Goal: Information Seeking & Learning: Learn about a topic

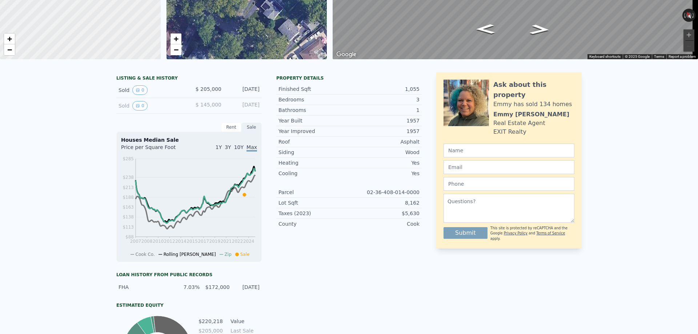
scroll to position [3, 0]
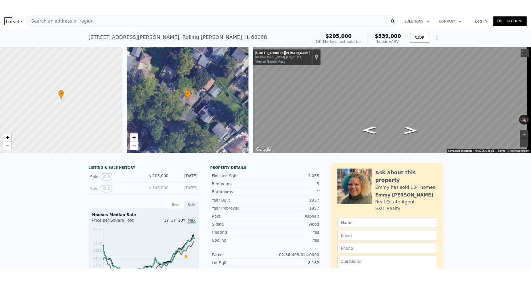
scroll to position [0, 0]
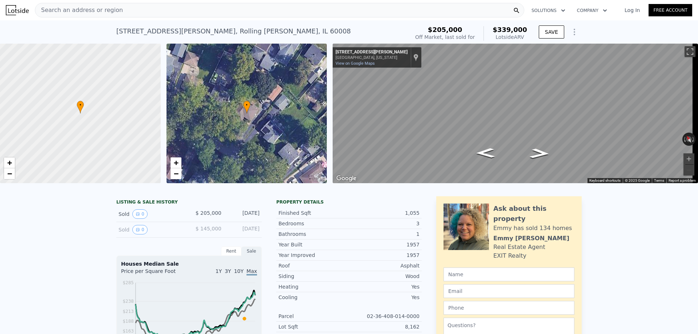
click at [167, 34] on div "[STREET_ADDRESS][PERSON_NAME]" at bounding box center [233, 31] width 234 height 10
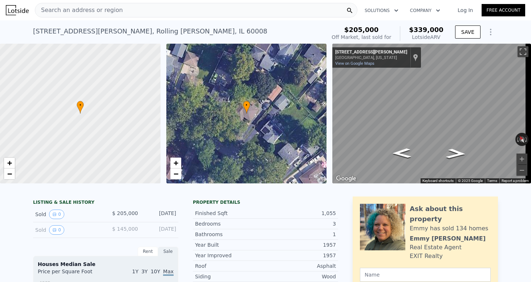
click at [99, 8] on span "Search an address or region" at bounding box center [79, 10] width 88 height 9
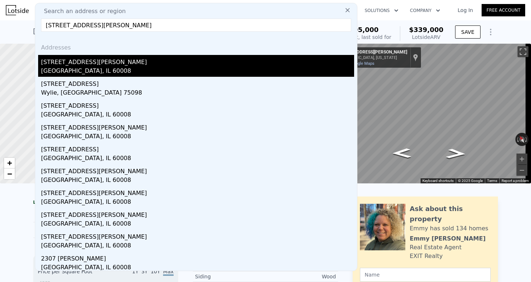
type input "[STREET_ADDRESS][PERSON_NAME]"
click at [77, 64] on div "[STREET_ADDRESS][PERSON_NAME]" at bounding box center [197, 61] width 313 height 12
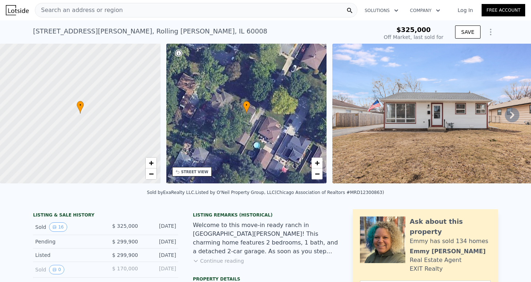
click at [505, 114] on icon at bounding box center [512, 115] width 15 height 15
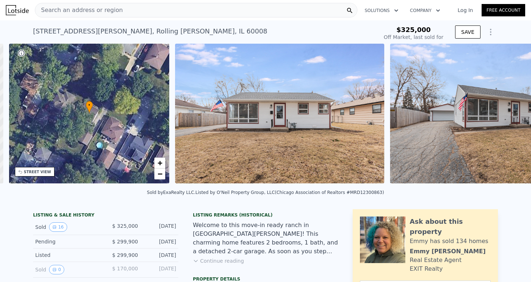
scroll to position [0, 169]
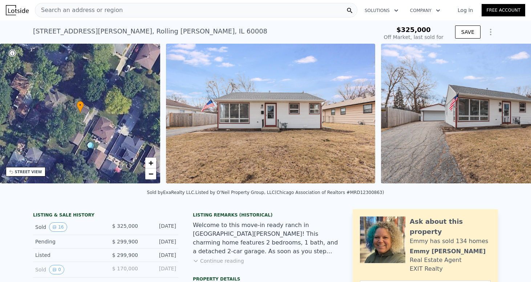
click at [504, 116] on img at bounding box center [485, 114] width 209 height 140
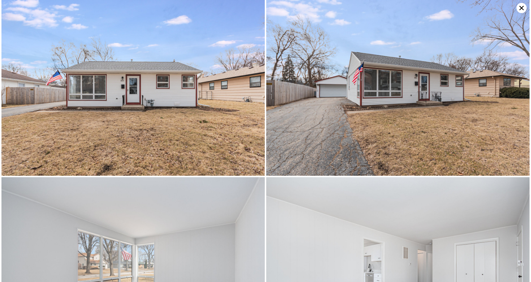
click at [518, 8] on icon at bounding box center [522, 8] width 10 height 10
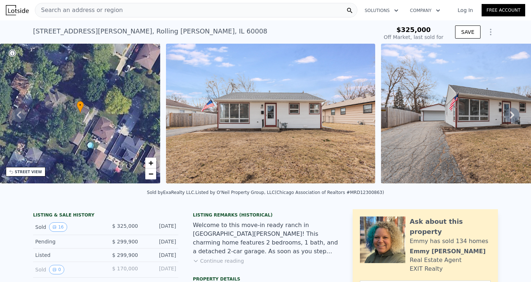
click at [510, 118] on icon at bounding box center [512, 114] width 4 height 7
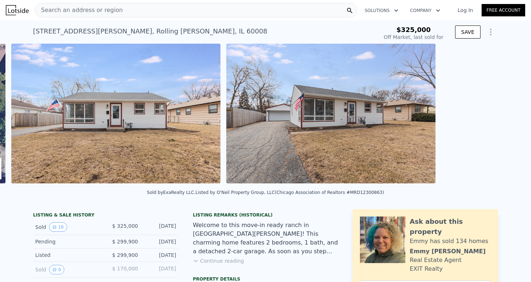
scroll to position [0, 333]
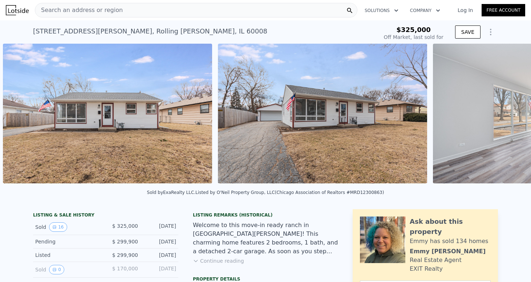
click at [507, 118] on img at bounding box center [537, 114] width 209 height 140
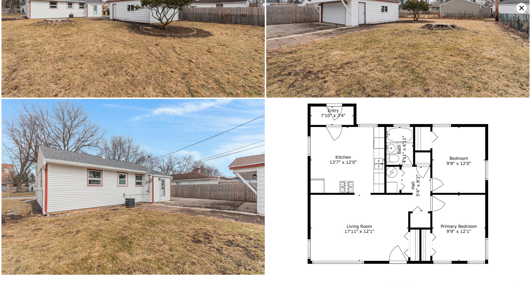
scroll to position [0, 0]
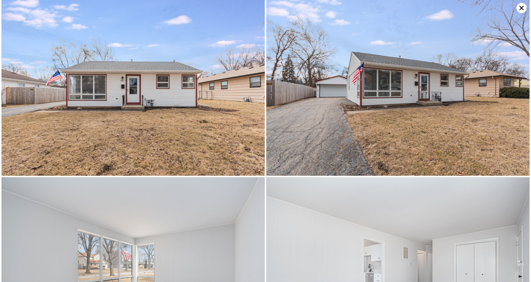
click at [521, 8] on icon at bounding box center [522, 8] width 10 height 10
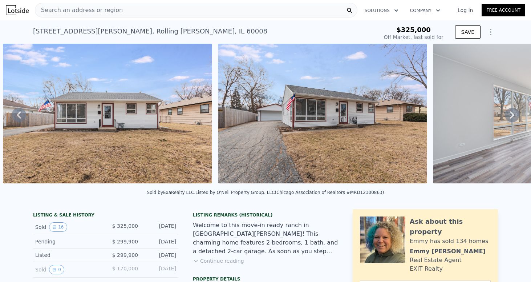
click at [106, 13] on span "Search an address or region" at bounding box center [79, 10] width 88 height 9
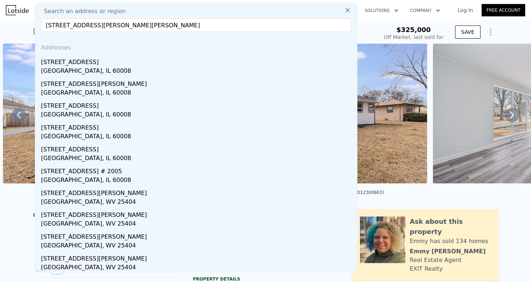
click at [75, 23] on input "[STREET_ADDRESS][PERSON_NAME][PERSON_NAME]" at bounding box center [196, 25] width 310 height 13
click at [79, 27] on input "[STREET_ADDRESS][PERSON_NAME][PERSON_NAME]" at bounding box center [196, 25] width 310 height 13
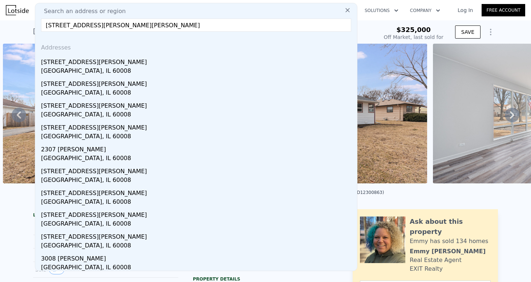
drag, startPoint x: 84, startPoint y: 27, endPoint x: 78, endPoint y: 24, distance: 5.9
click at [78, 24] on input "[STREET_ADDRESS][PERSON_NAME][PERSON_NAME]" at bounding box center [196, 25] width 310 height 13
type input "[STREET_ADDRESS][PERSON_NAME][PERSON_NAME]"
type input "$ 317,000"
type input "-$ 43,860"
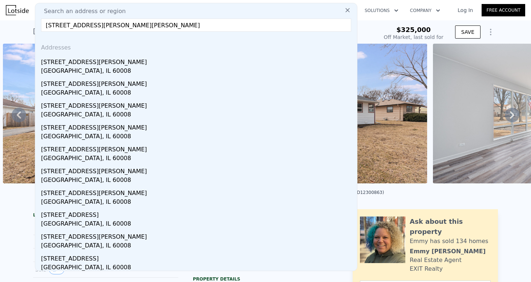
drag, startPoint x: 80, startPoint y: 24, endPoint x: 85, endPoint y: 25, distance: 4.8
click at [85, 25] on input "[STREET_ADDRESS][PERSON_NAME][PERSON_NAME]" at bounding box center [196, 25] width 310 height 13
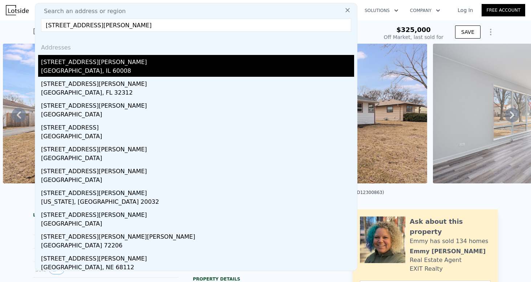
type input "[STREET_ADDRESS][PERSON_NAME]"
click at [85, 68] on div "[GEOGRAPHIC_DATA], IL 60008" at bounding box center [197, 72] width 313 height 10
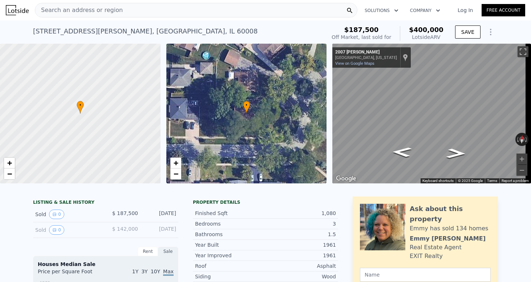
click at [94, 7] on span "Search an address or region" at bounding box center [79, 10] width 88 height 9
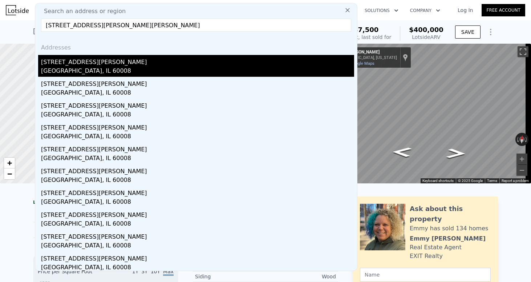
type input "[STREET_ADDRESS][PERSON_NAME][PERSON_NAME]"
click at [118, 66] on div "[STREET_ADDRESS][PERSON_NAME]" at bounding box center [197, 61] width 313 height 12
type input "1023"
type input "1403"
type input "9441"
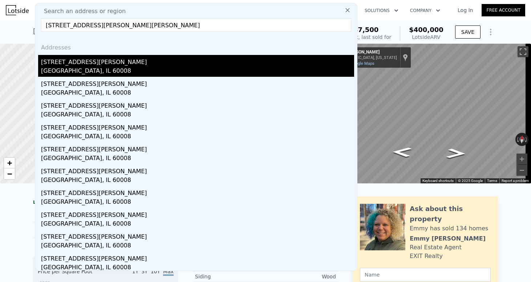
checkbox input "false"
checkbox input "true"
type input "$ 339,000"
type input "4"
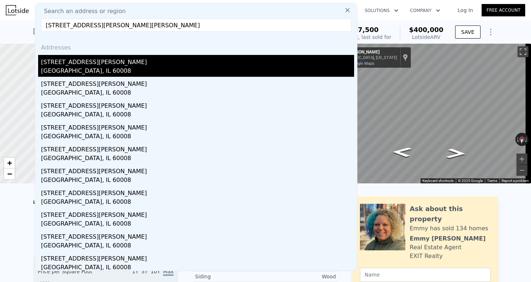
type input "$ 101,561"
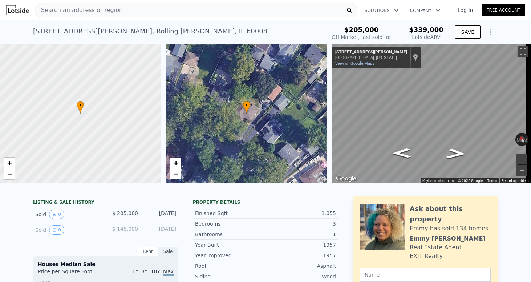
click at [103, 11] on span "Search an address or region" at bounding box center [79, 10] width 88 height 9
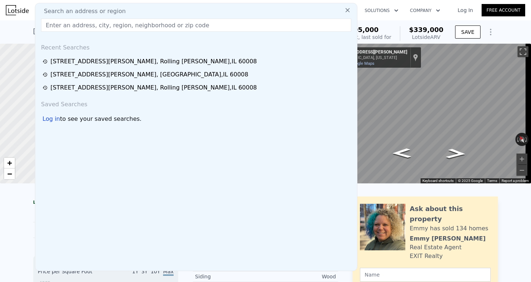
click at [1, 36] on div "[STREET_ADDRESS][PERSON_NAME] Sold [DATE] for $205k (~ARV $339k ) $205,000 Off …" at bounding box center [265, 31] width 531 height 23
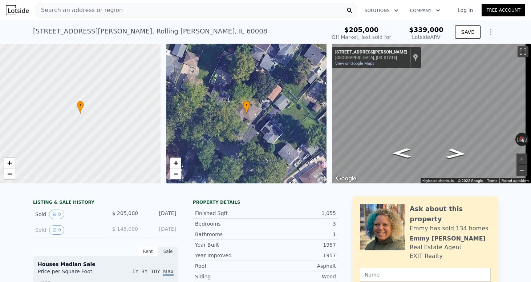
click at [37, 32] on div "[STREET_ADDRESS][PERSON_NAME]" at bounding box center [150, 31] width 234 height 10
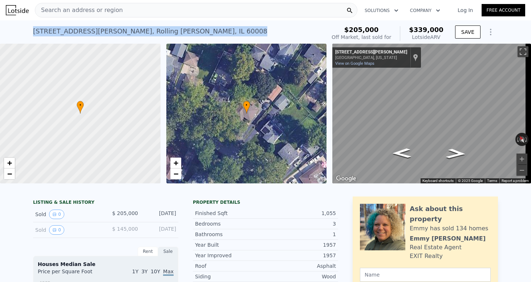
click at [37, 32] on div "[STREET_ADDRESS][PERSON_NAME]" at bounding box center [150, 31] width 234 height 10
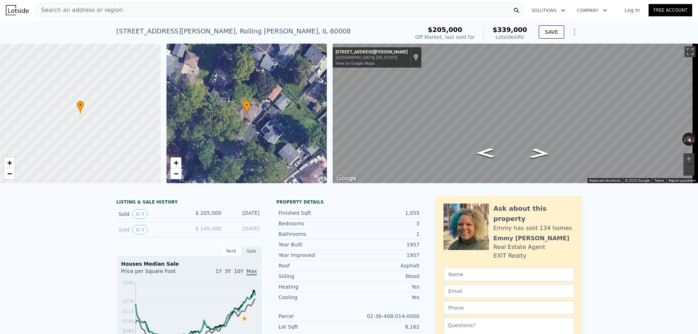
click at [131, 8] on div "Search an address or region" at bounding box center [279, 10] width 489 height 15
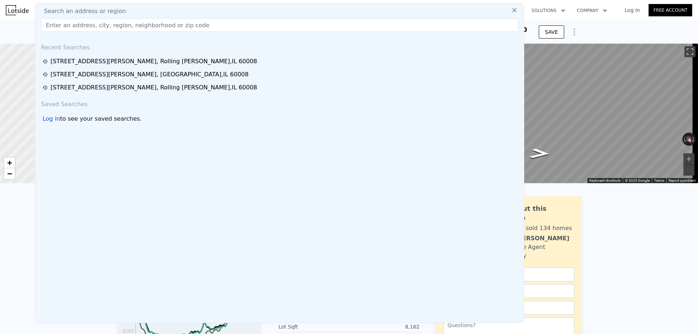
click at [129, 15] on div "Search an address or region" at bounding box center [279, 11] width 483 height 9
click at [122, 26] on input "text" at bounding box center [279, 25] width 477 height 13
paste input "[STREET_ADDRESS][PERSON_NAME]"
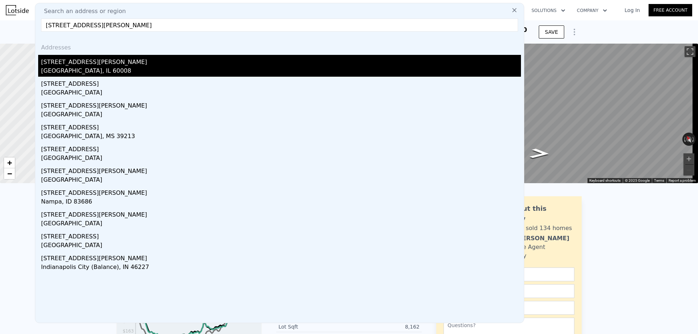
type input "[STREET_ADDRESS][PERSON_NAME]"
click at [99, 69] on div "[GEOGRAPHIC_DATA], IL 60008" at bounding box center [281, 72] width 480 height 10
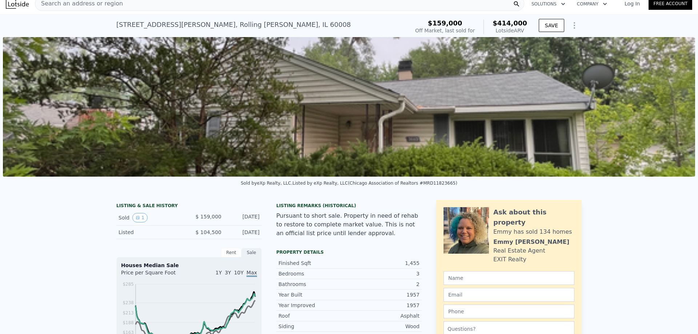
scroll to position [3, 0]
